Goal: Find specific page/section: Find specific page/section

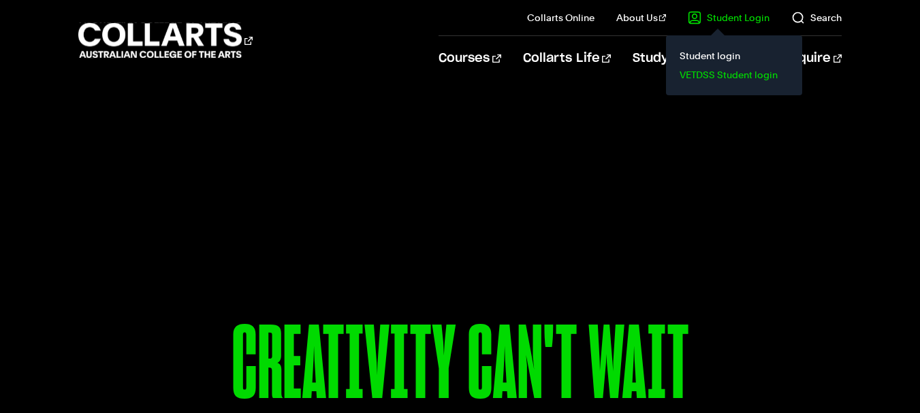
click at [719, 71] on link "VETDSS Student login" at bounding box center [734, 74] width 114 height 19
click at [703, 54] on link "Student login" at bounding box center [734, 55] width 114 height 19
click at [720, 72] on link "VETDSS Student login" at bounding box center [734, 74] width 114 height 19
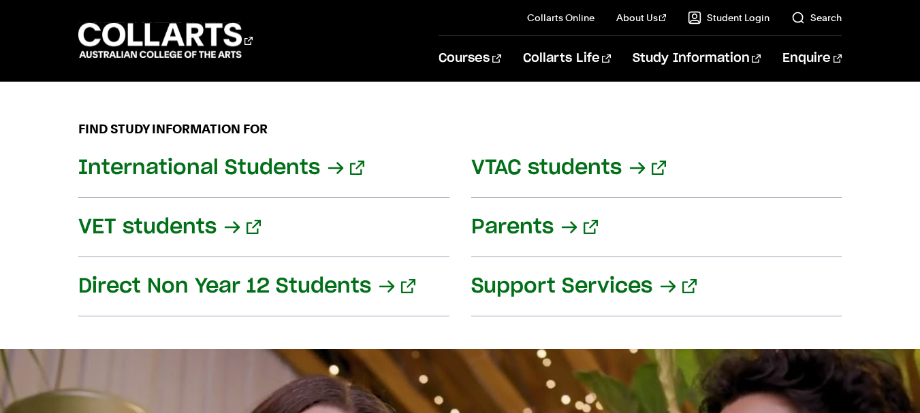
scroll to position [1718, 0]
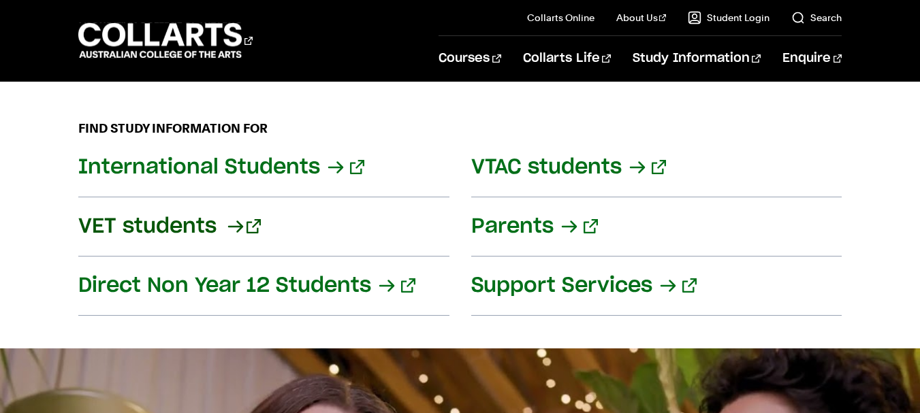
click at [189, 220] on link "VET students" at bounding box center [263, 226] width 371 height 59
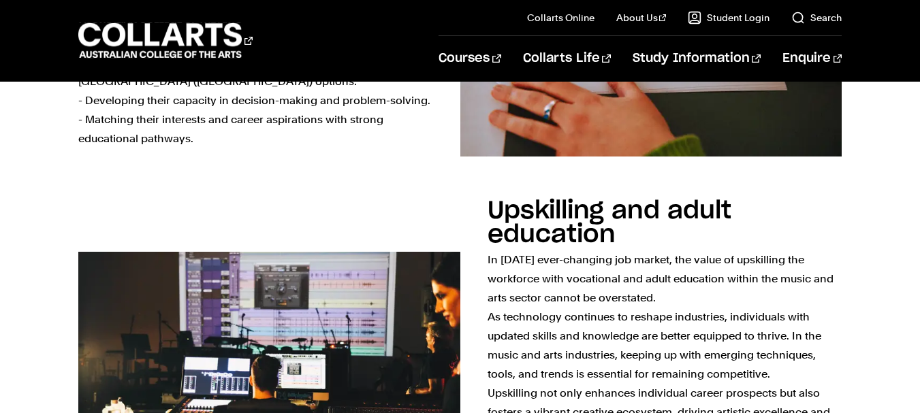
scroll to position [1433, 0]
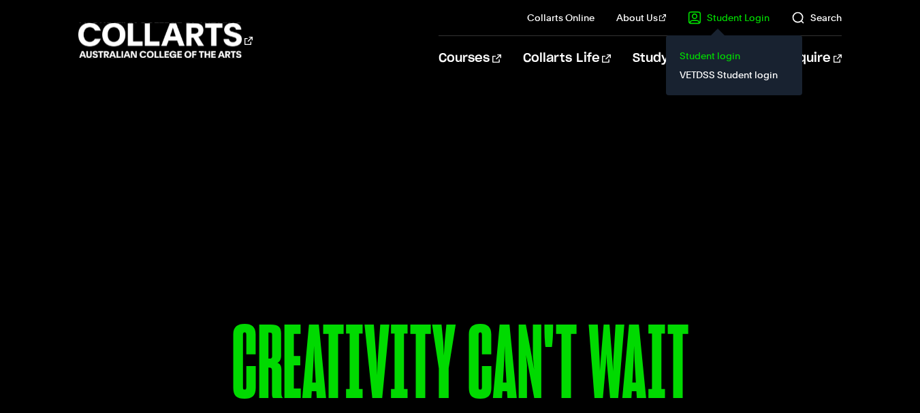
click at [712, 56] on link "Student login" at bounding box center [734, 55] width 114 height 19
click at [728, 16] on link "Student Login" at bounding box center [728, 18] width 82 height 14
click at [704, 71] on link "VETDSS Student login" at bounding box center [734, 74] width 114 height 19
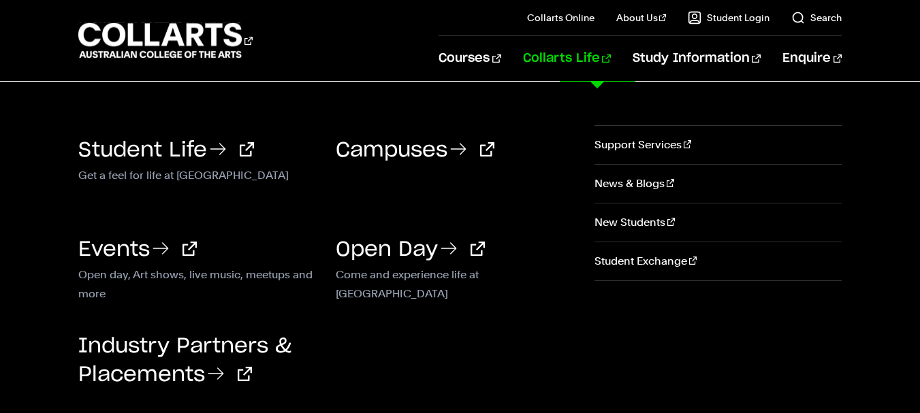
scroll to position [79, 0]
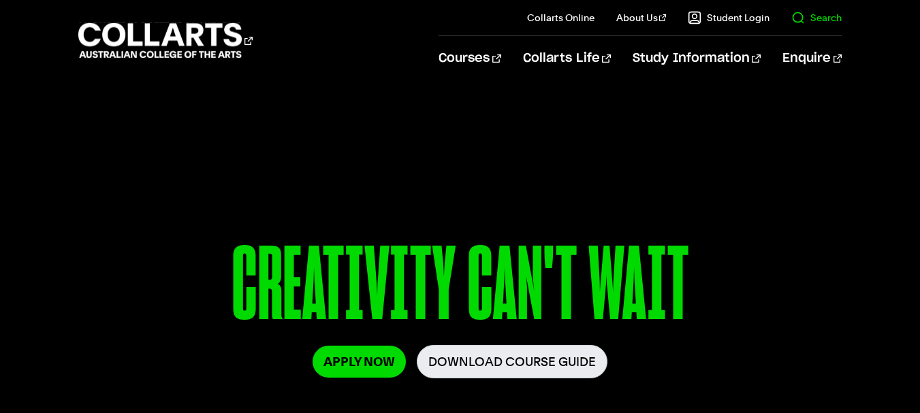
click at [809, 20] on link "Search" at bounding box center [816, 18] width 50 height 14
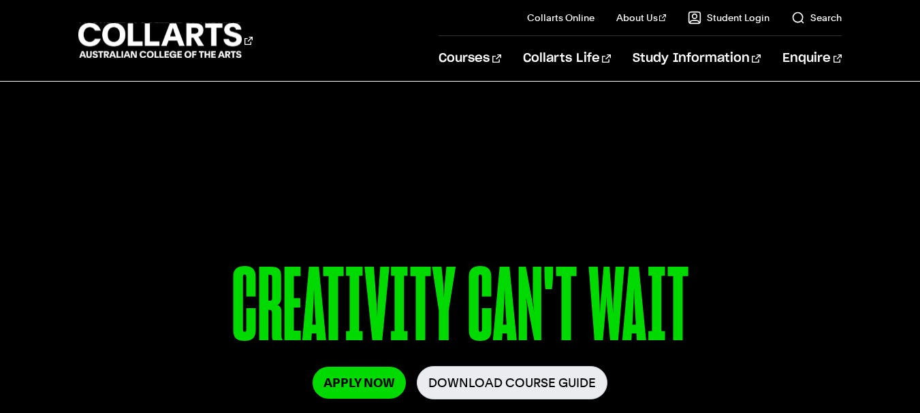
scroll to position [57, 0]
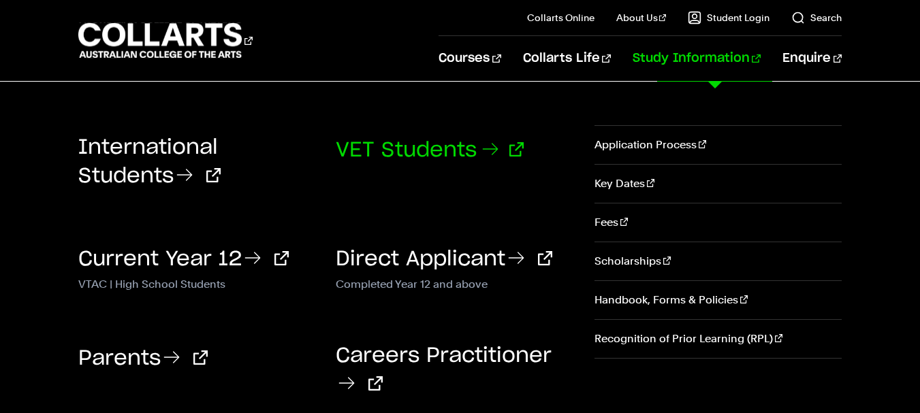
click at [429, 145] on link "VET Students" at bounding box center [430, 150] width 188 height 20
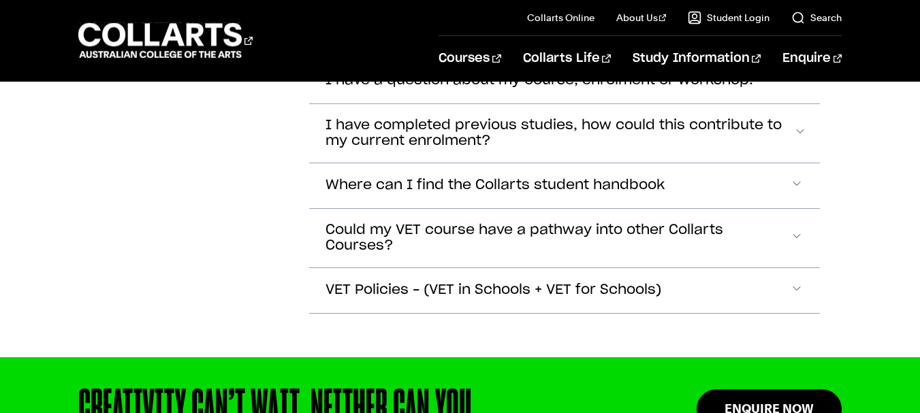
scroll to position [3692, 0]
